Goal: Navigation & Orientation: Find specific page/section

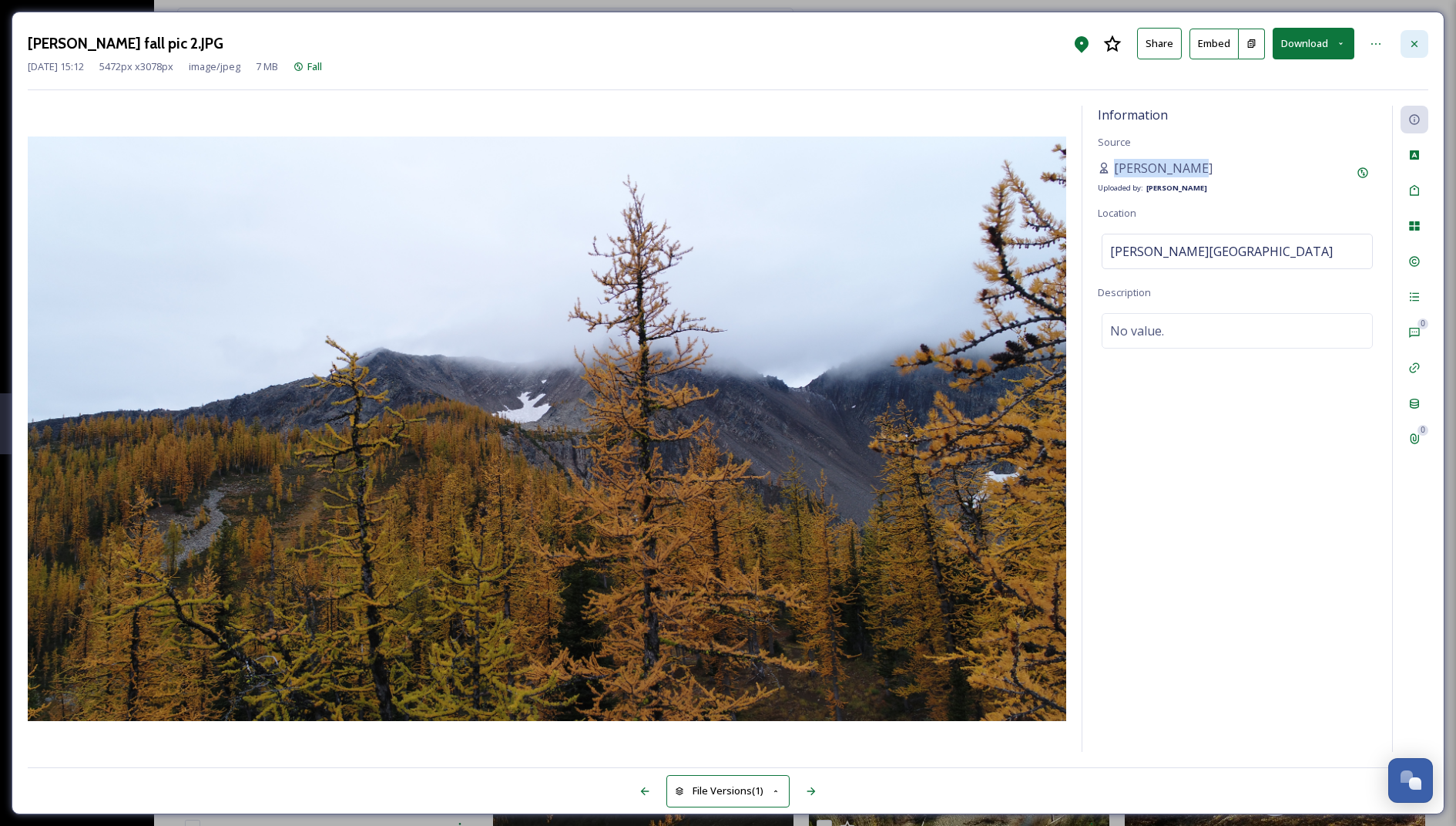
click at [1418, 38] on icon at bounding box center [1414, 43] width 13 height 13
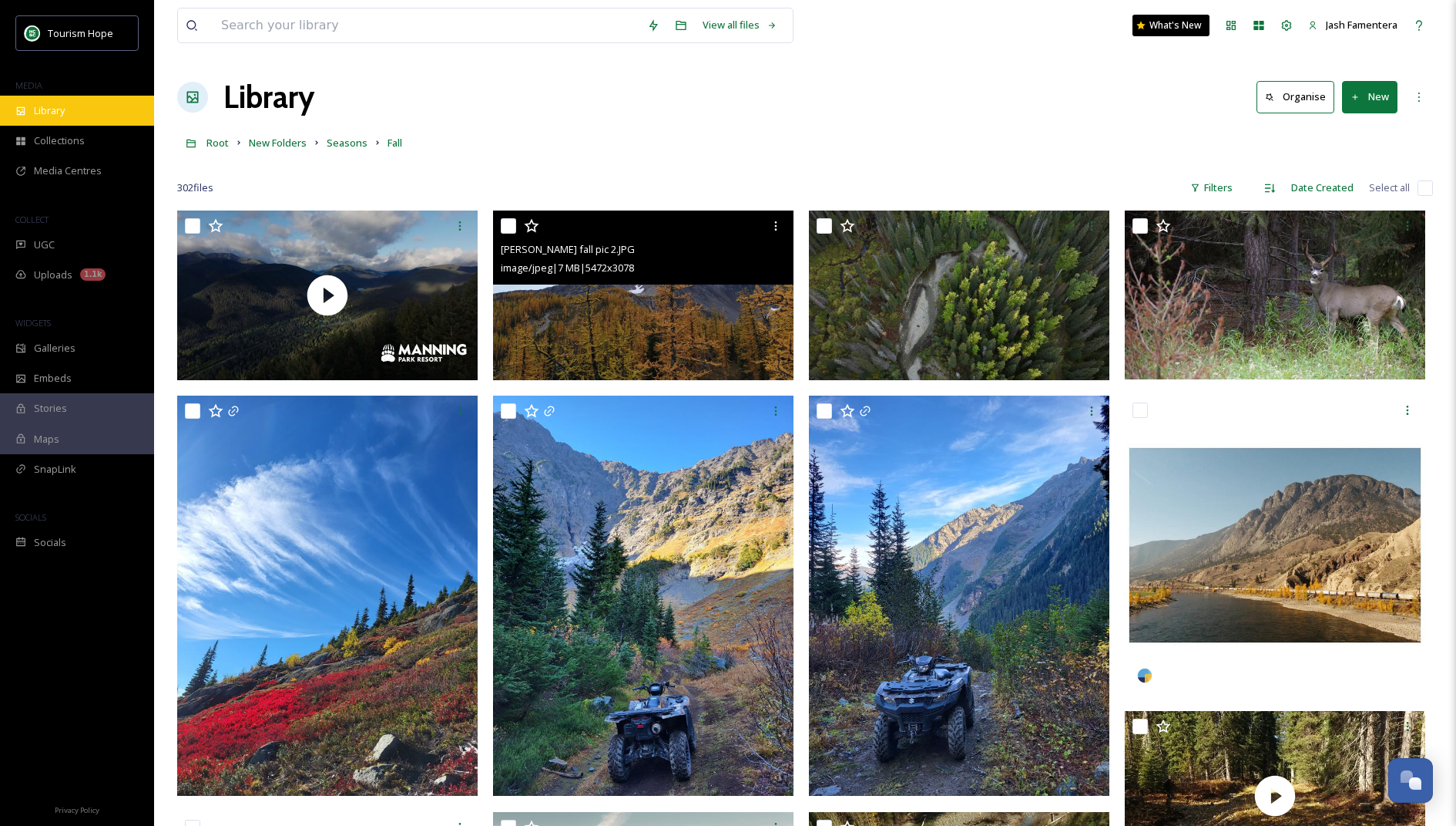
click at [13, 124] on div "Library" at bounding box center [77, 111] width 154 height 30
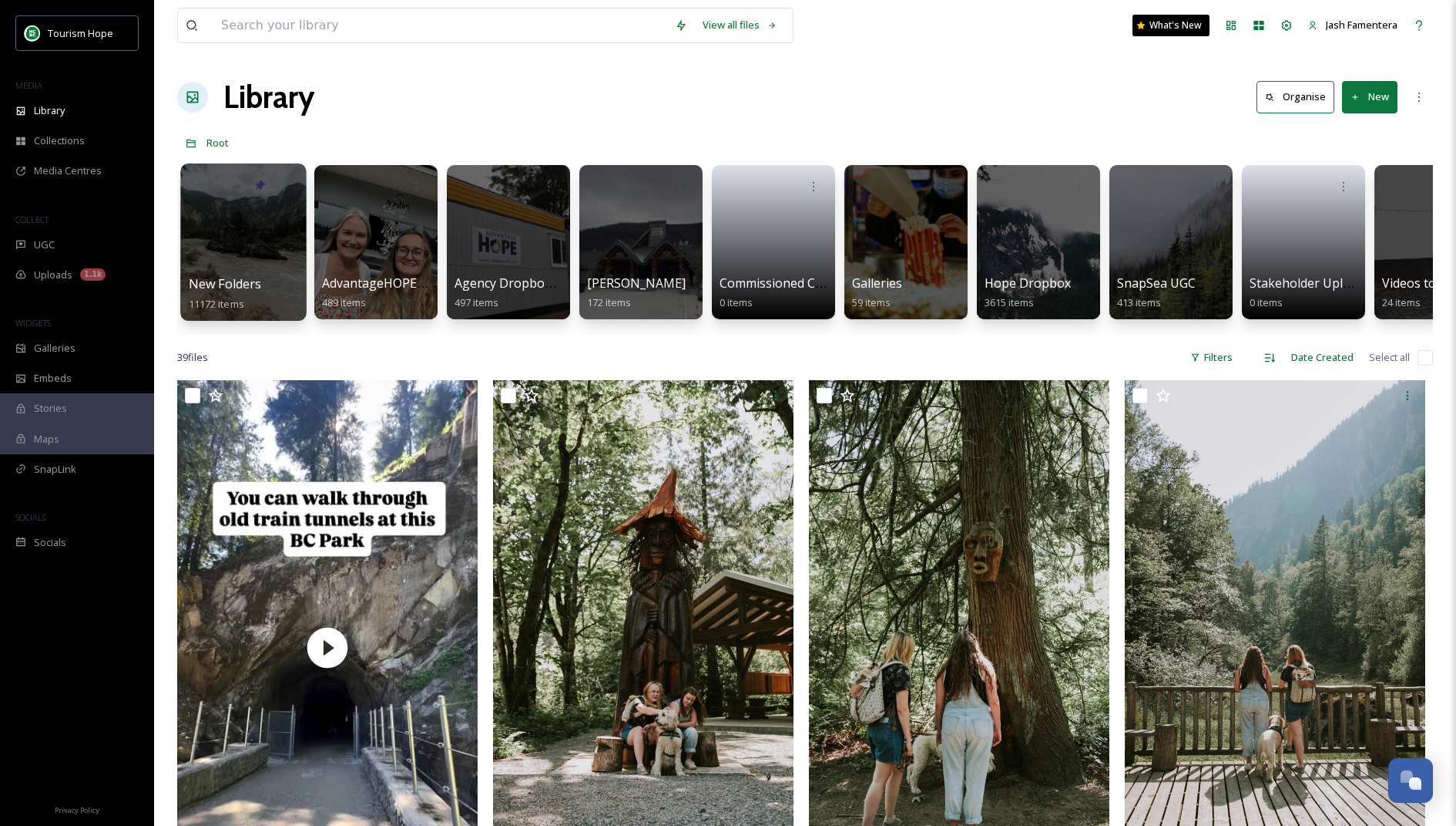
click at [288, 239] on div at bounding box center [243, 242] width 126 height 157
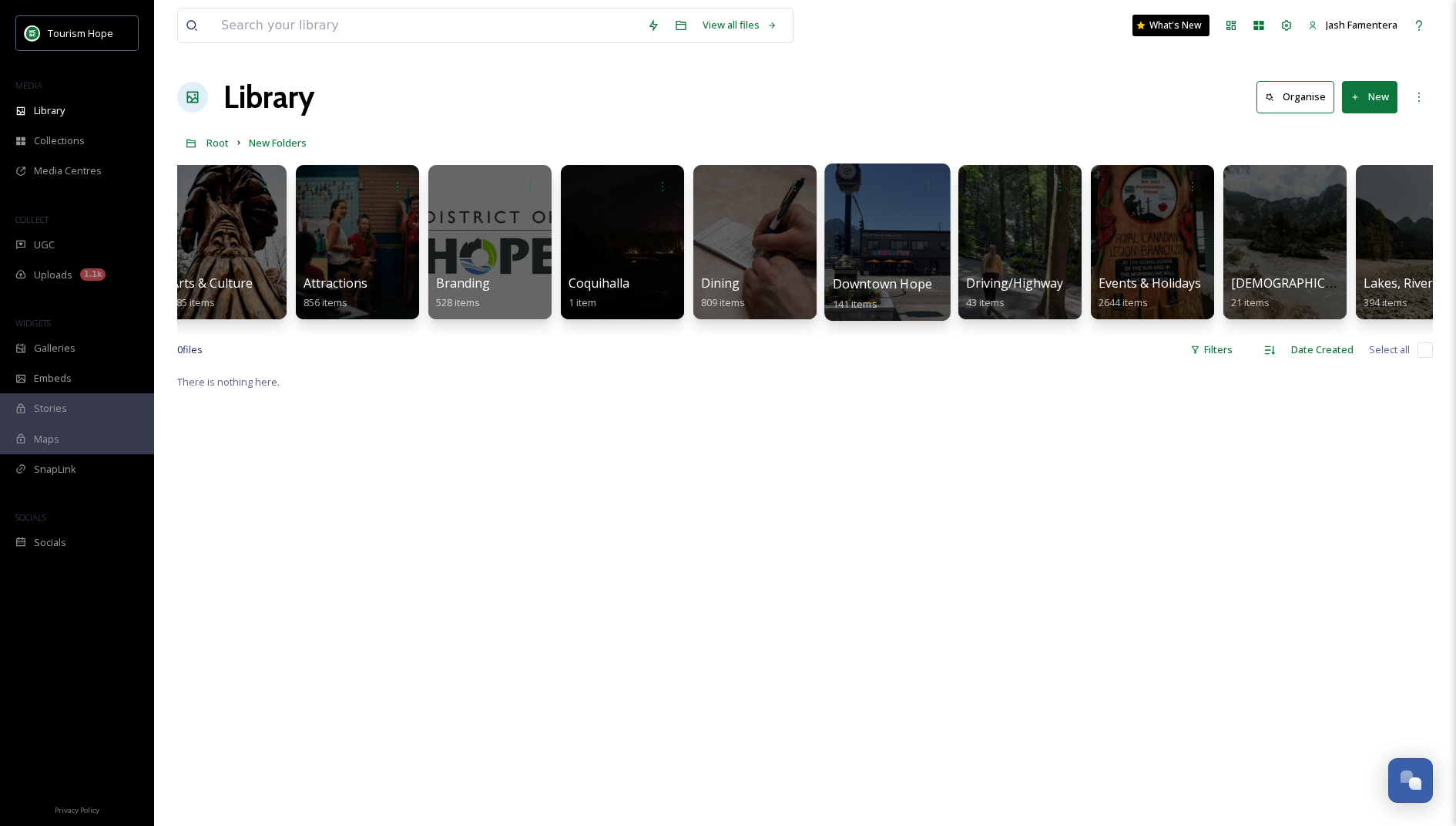
scroll to position [0, 294]
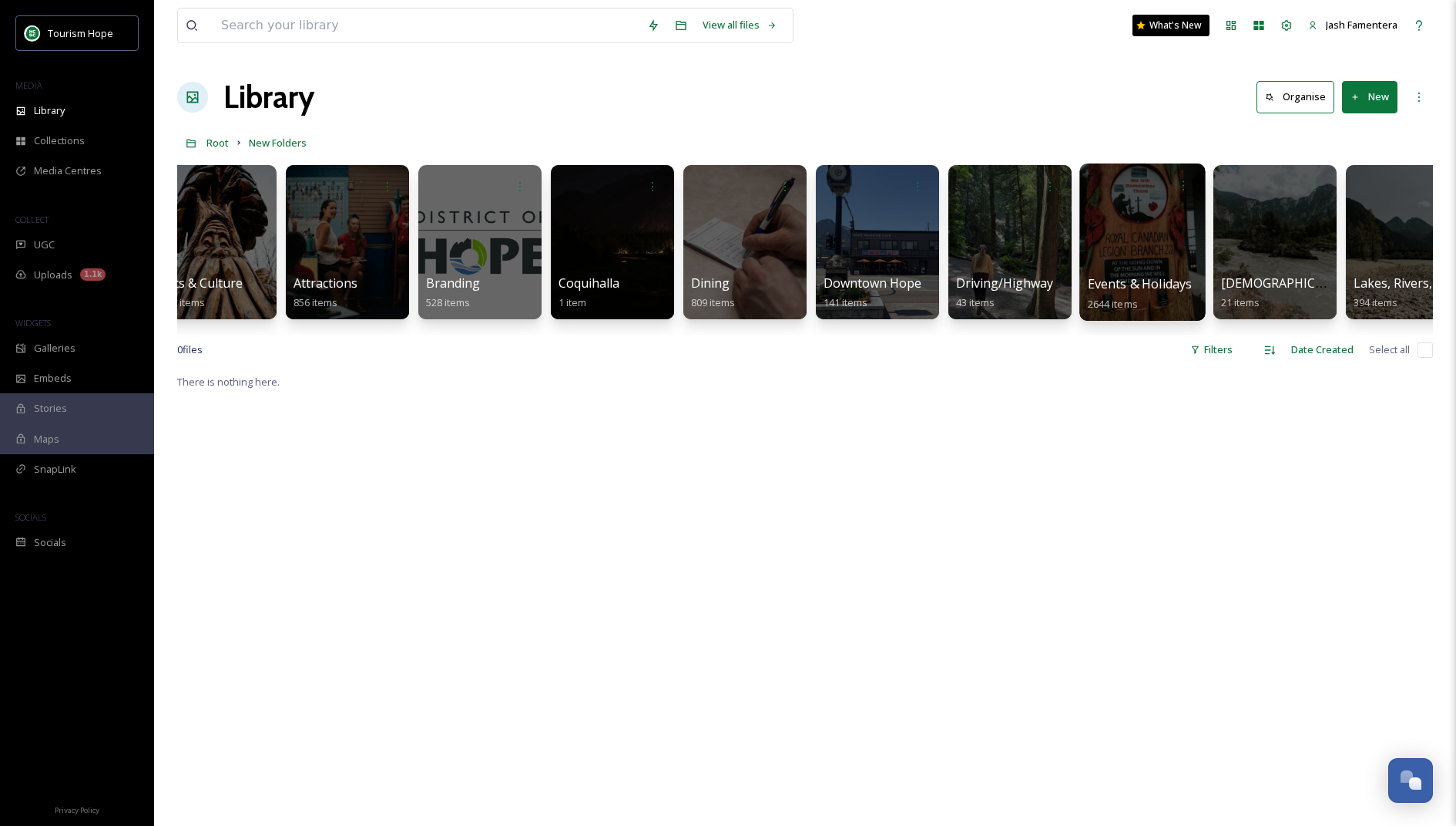
click at [1109, 244] on div at bounding box center [1142, 242] width 126 height 157
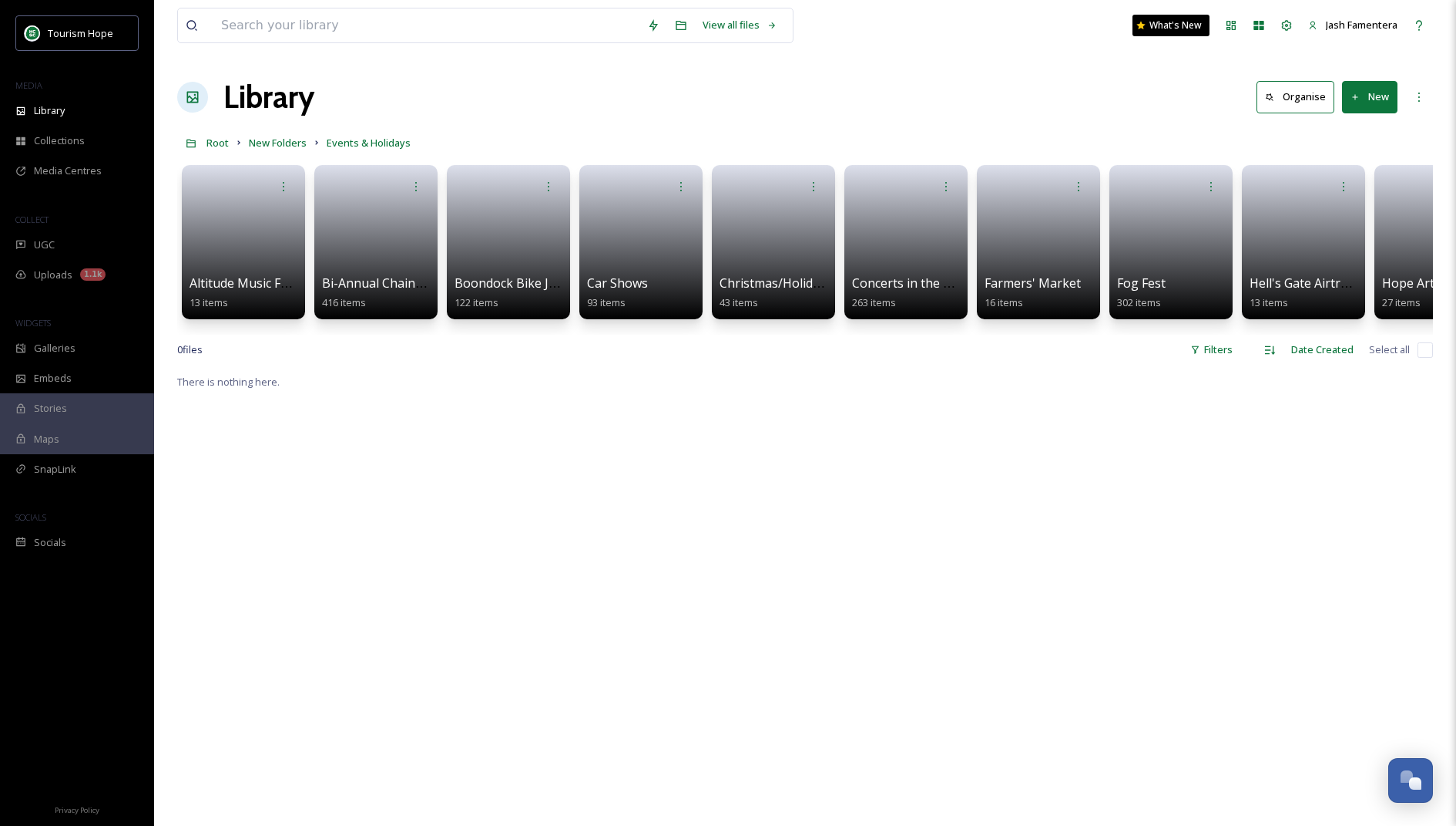
click at [1109, 244] on div "Altitude Music Festival 13 items Bi-Annual Chainsaw Carving Competition 416 ite…" at bounding box center [806, 245] width 1256 height 178
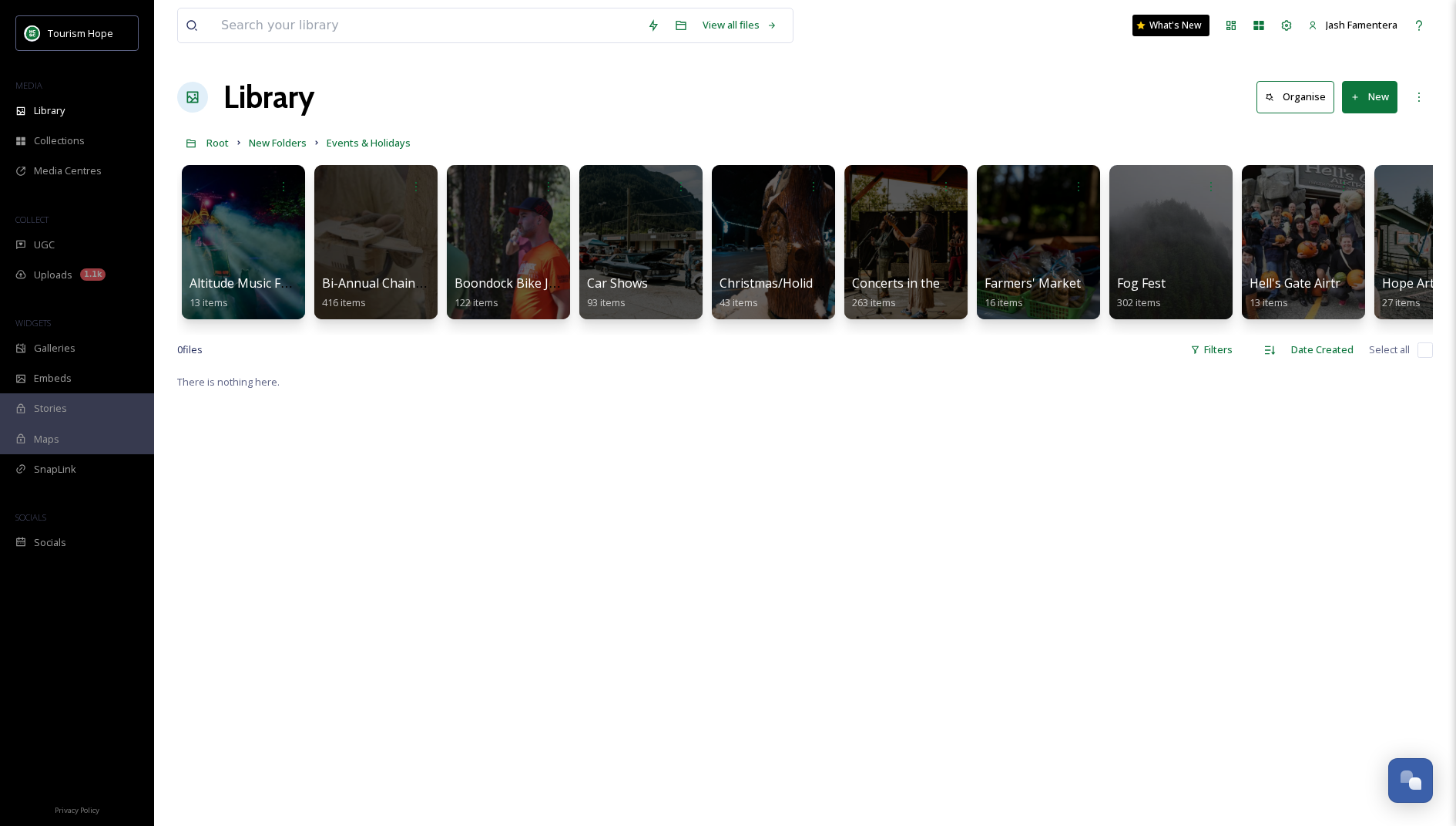
click at [801, 477] on div "There is nothing here." at bounding box center [806, 785] width 1256 height 826
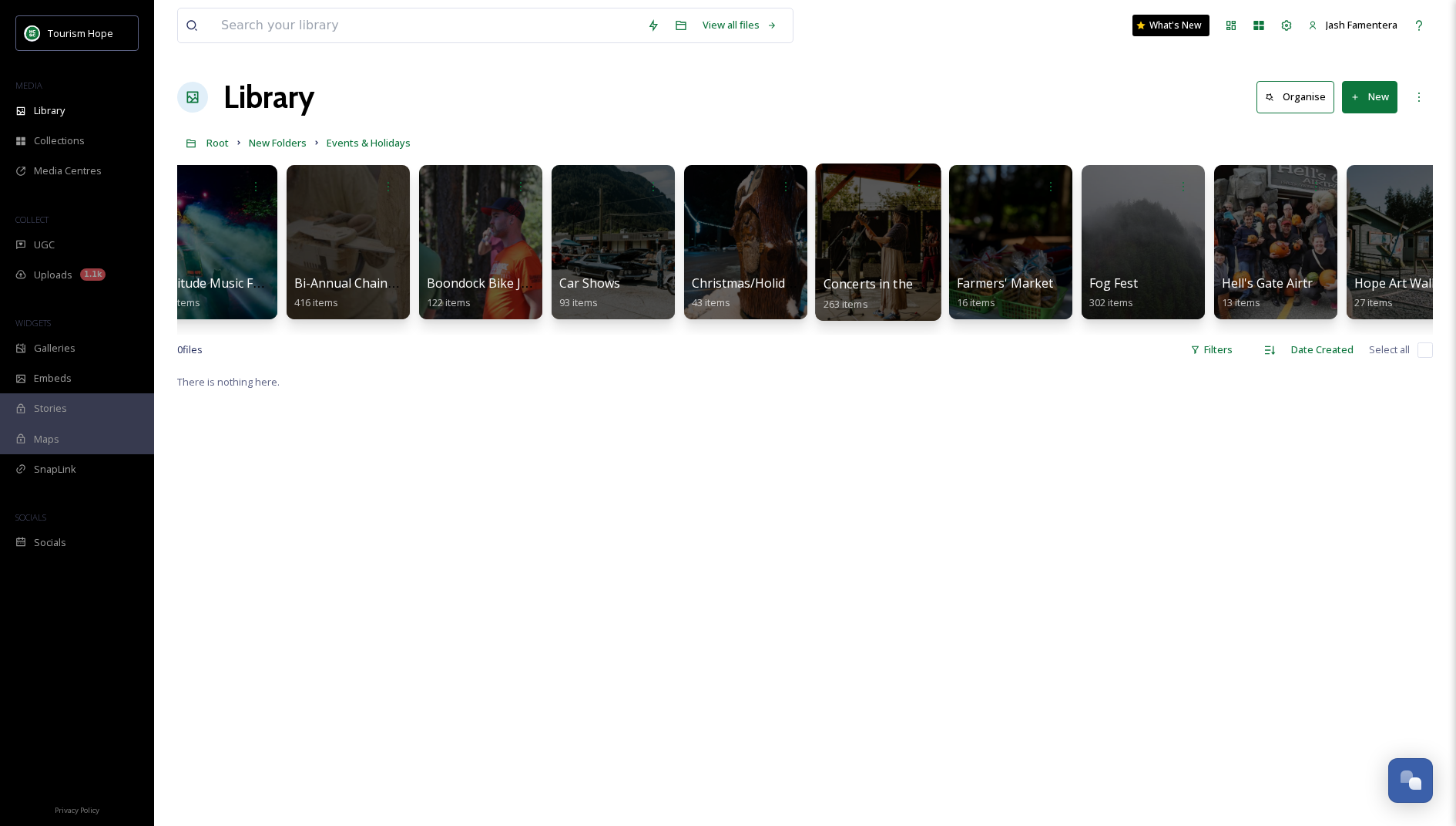
scroll to position [0, 23]
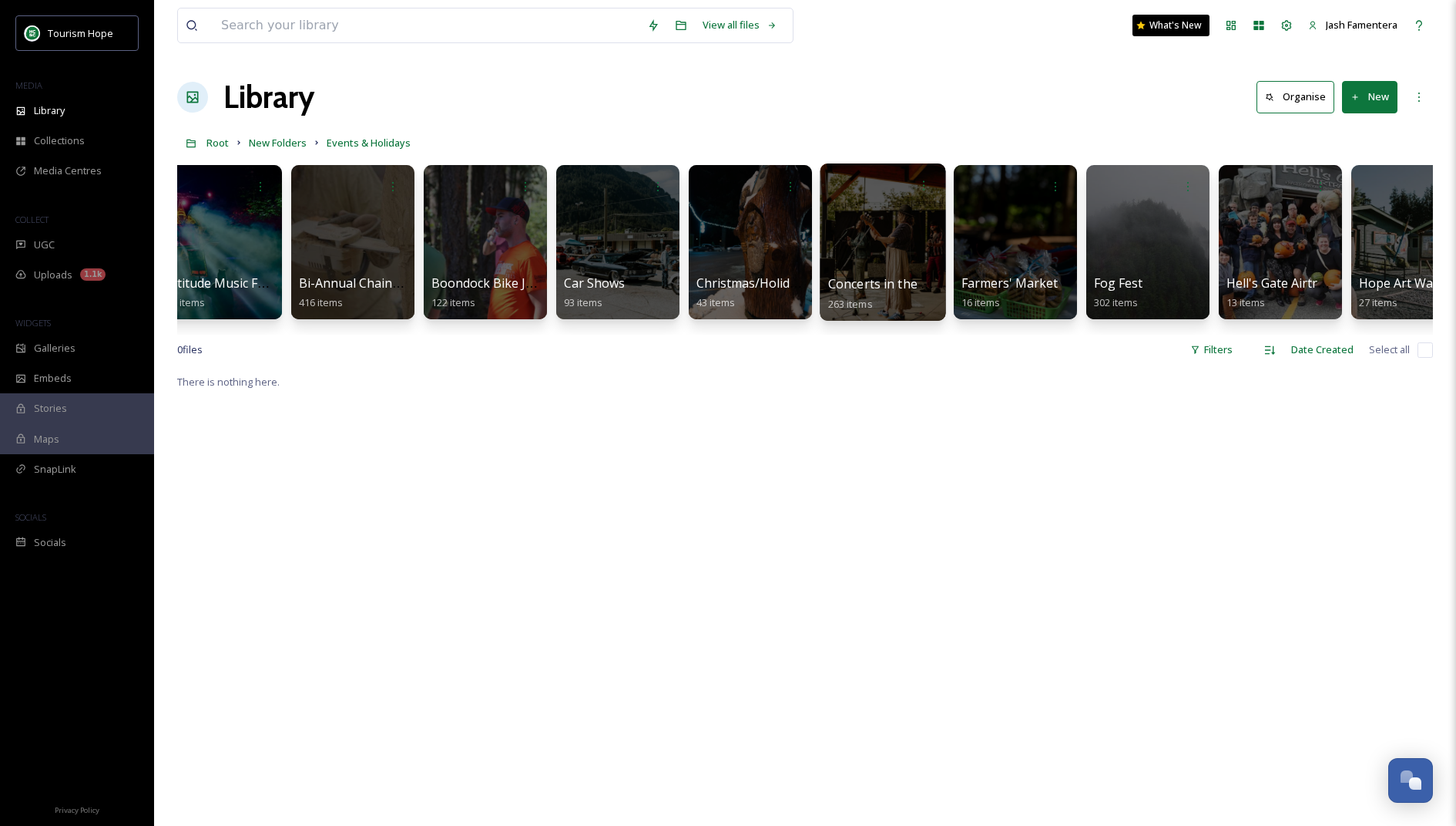
click at [876, 246] on div at bounding box center [882, 242] width 126 height 157
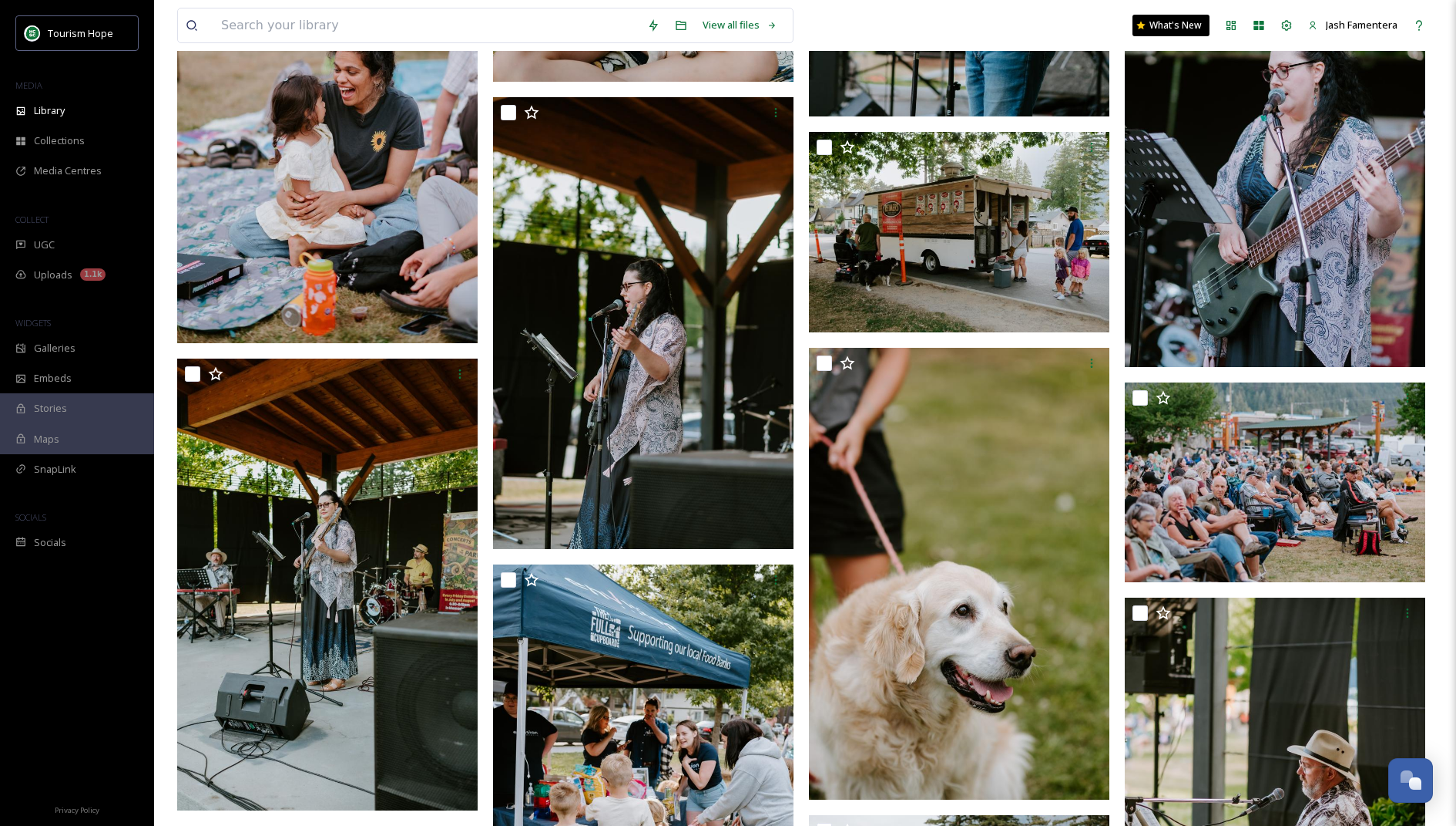
scroll to position [1861, 0]
